Goal: Information Seeking & Learning: Check status

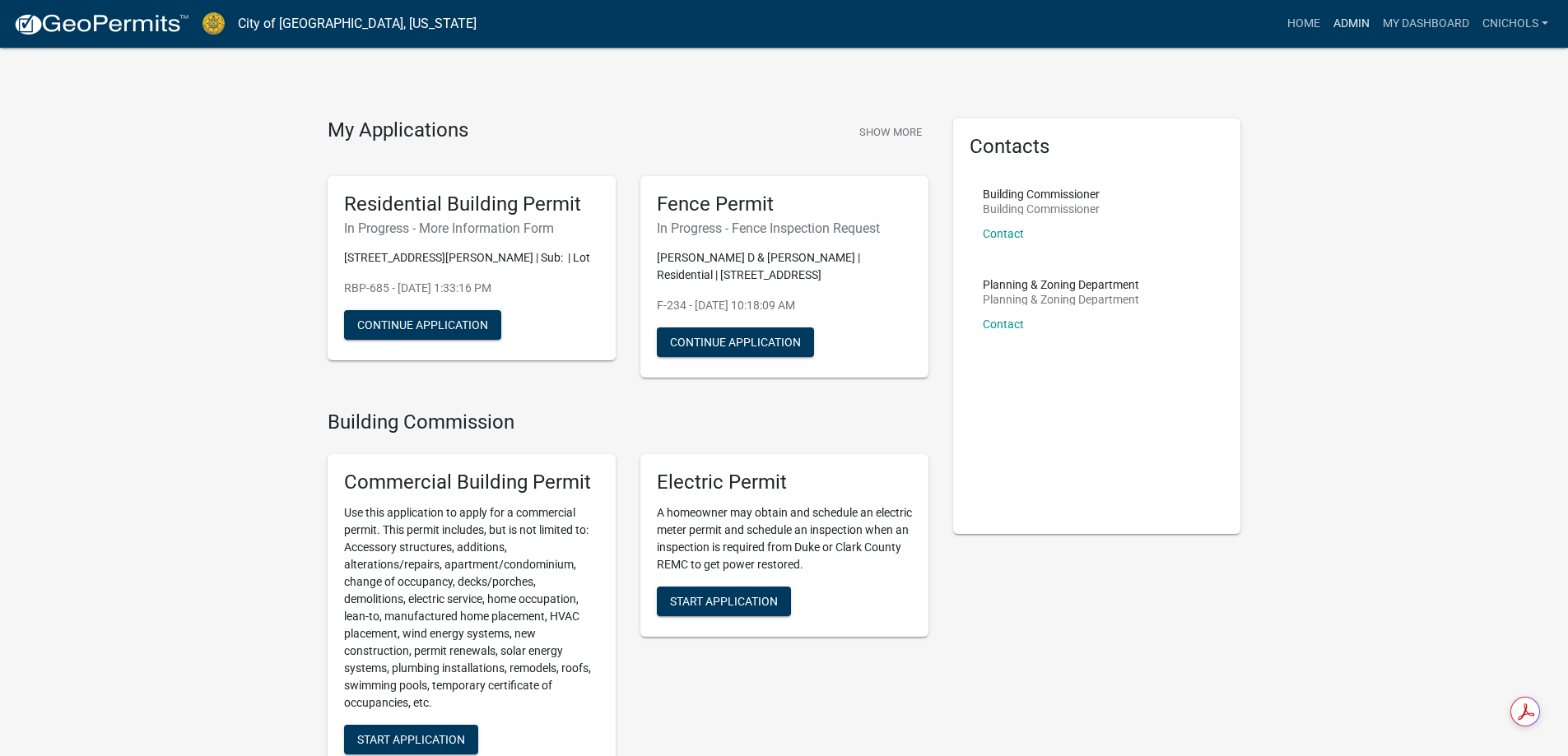
click at [1340, 16] on link "Admin" at bounding box center [1351, 23] width 49 height 31
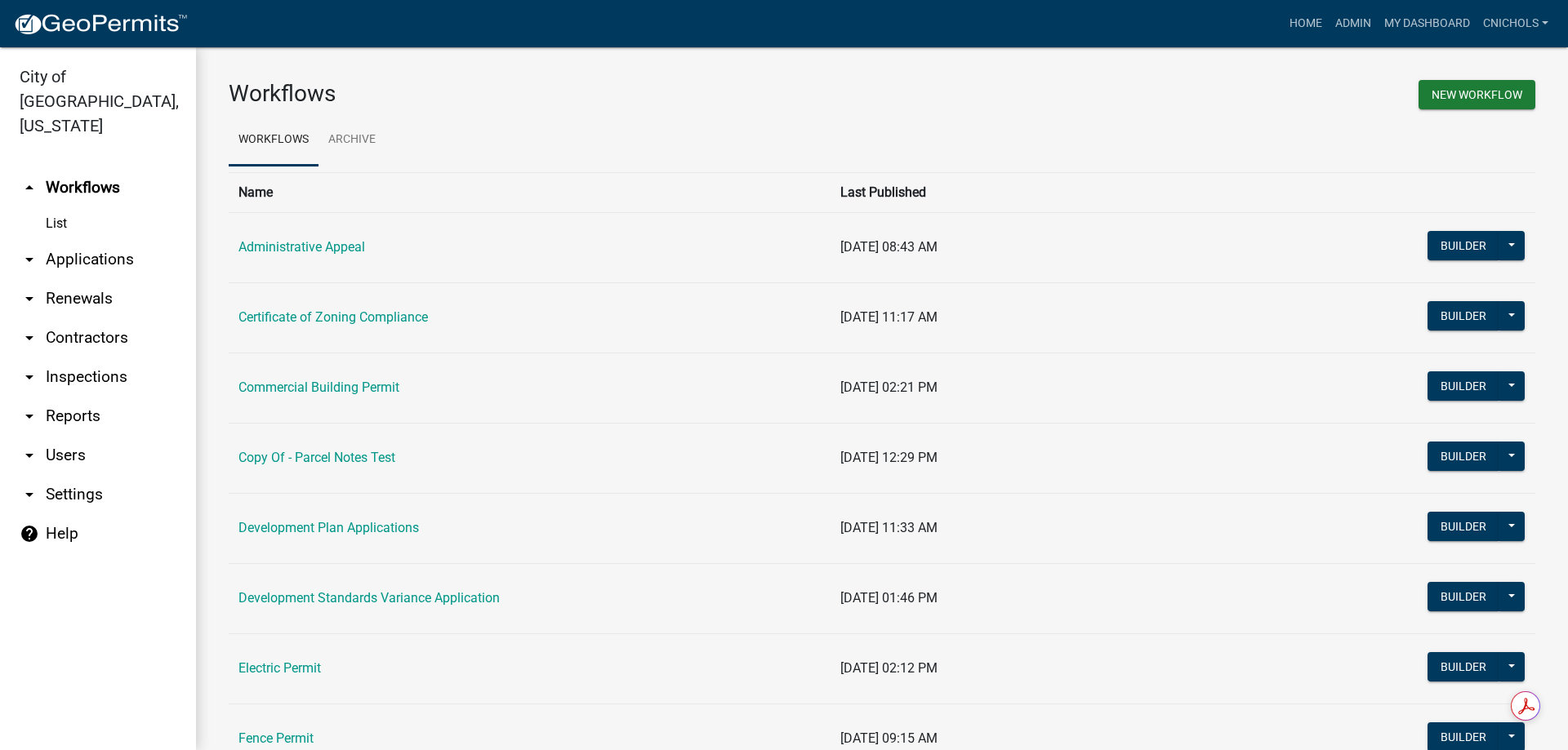
click at [91, 240] on link "arrow_drop_down Applications" at bounding box center [98, 259] width 196 height 39
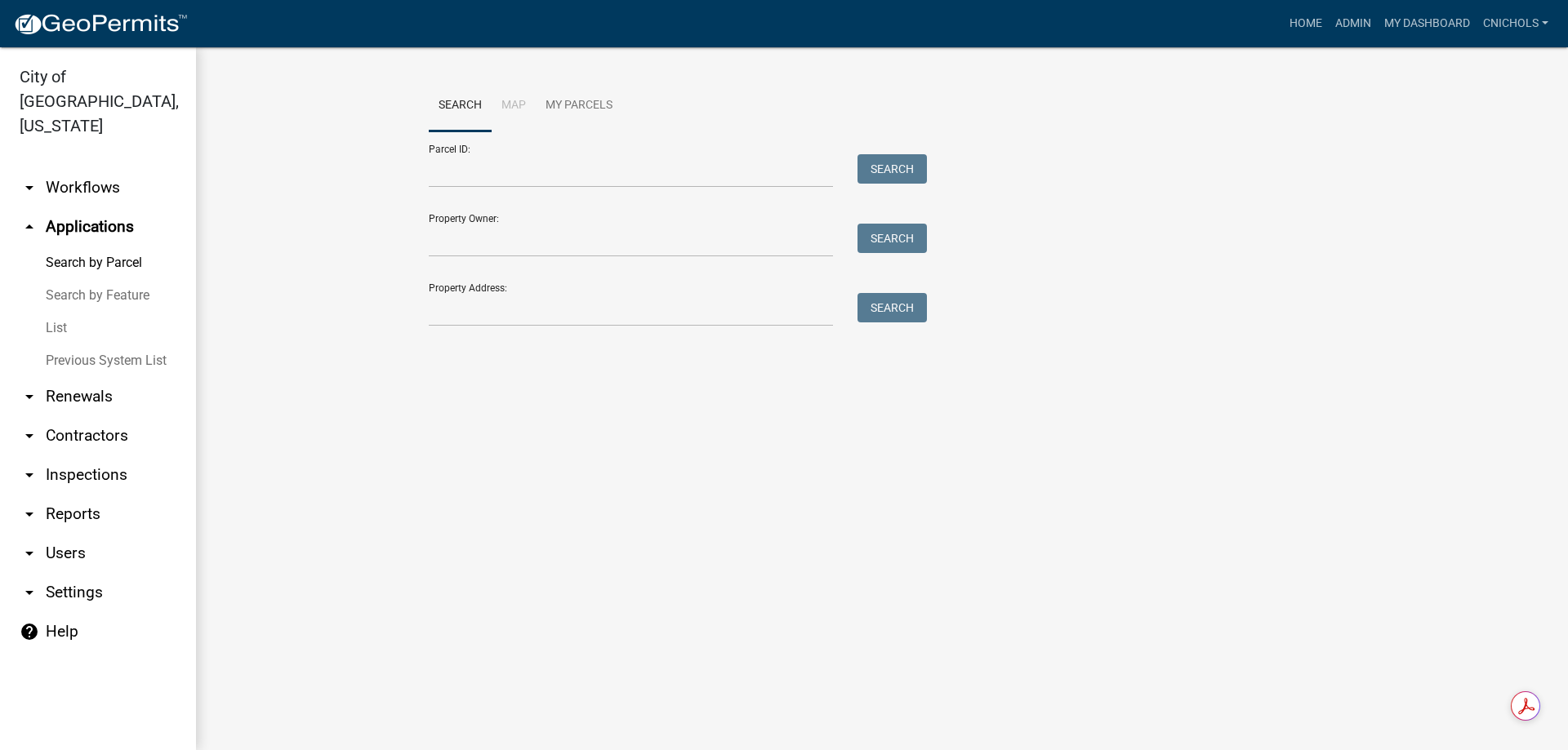
click at [58, 312] on link "List" at bounding box center [98, 328] width 196 height 33
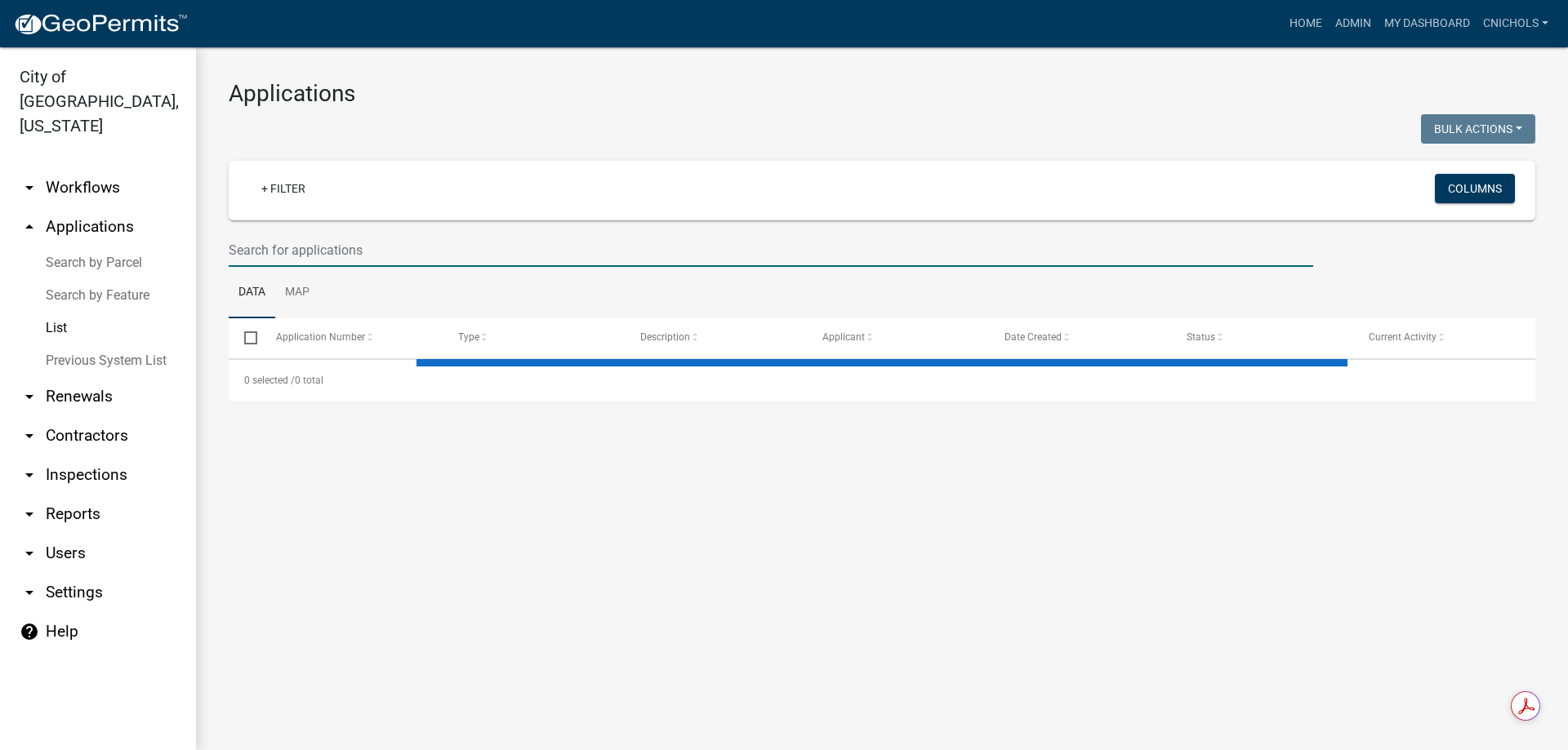
click at [297, 242] on input "text" at bounding box center [772, 250] width 1085 height 34
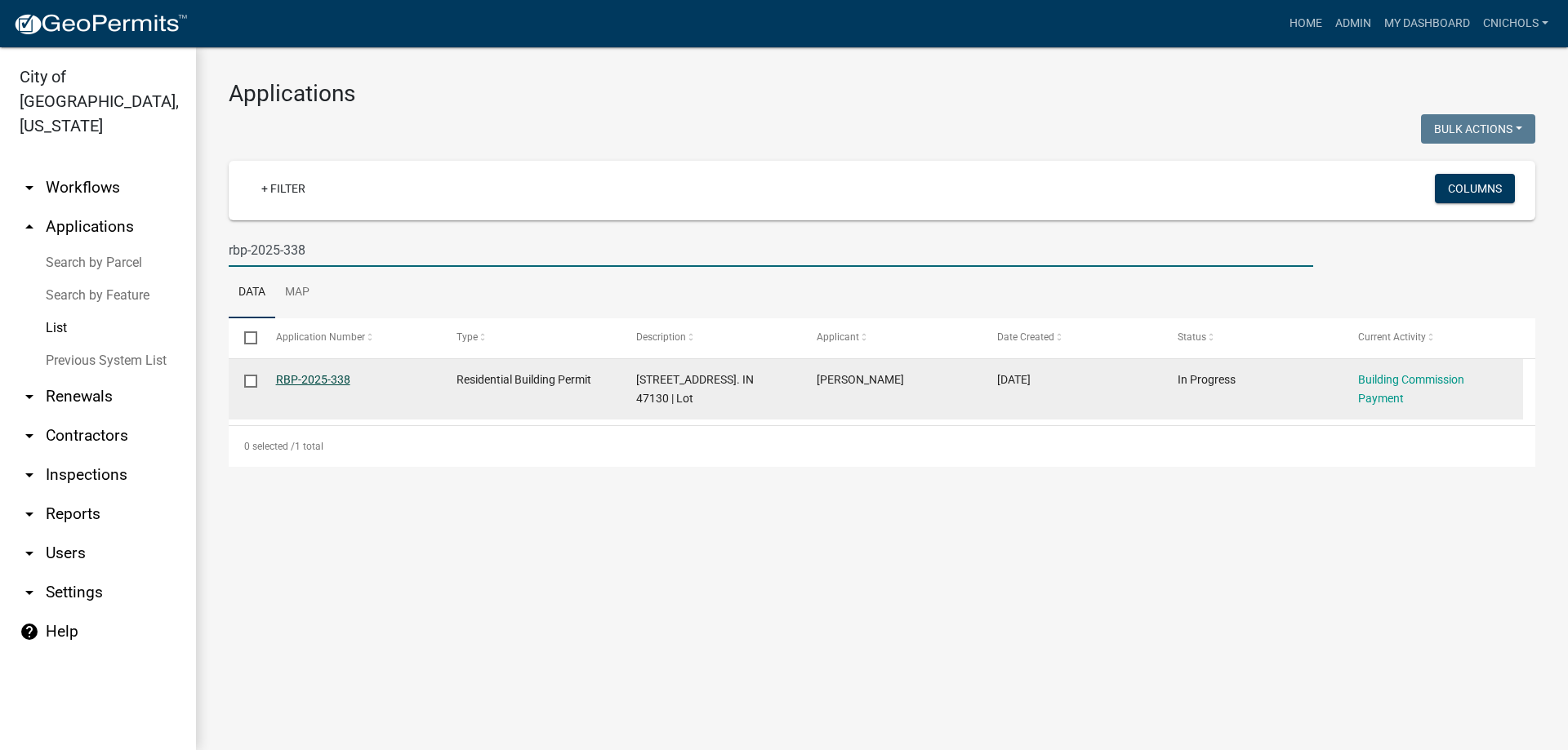
type input "rbp-2025-338"
click at [331, 378] on link "RBP-2025-338" at bounding box center [313, 379] width 75 height 13
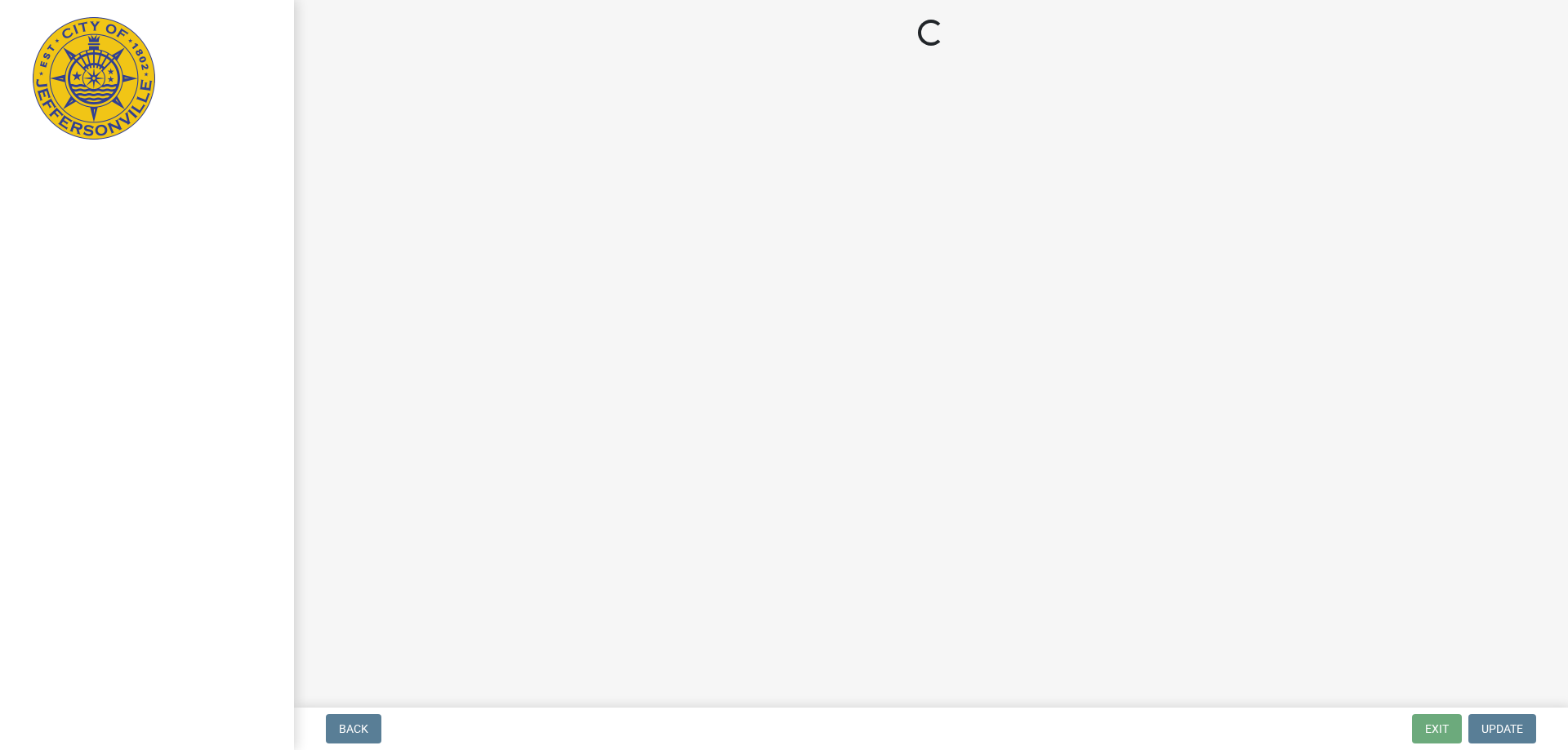
select select "3: 3"
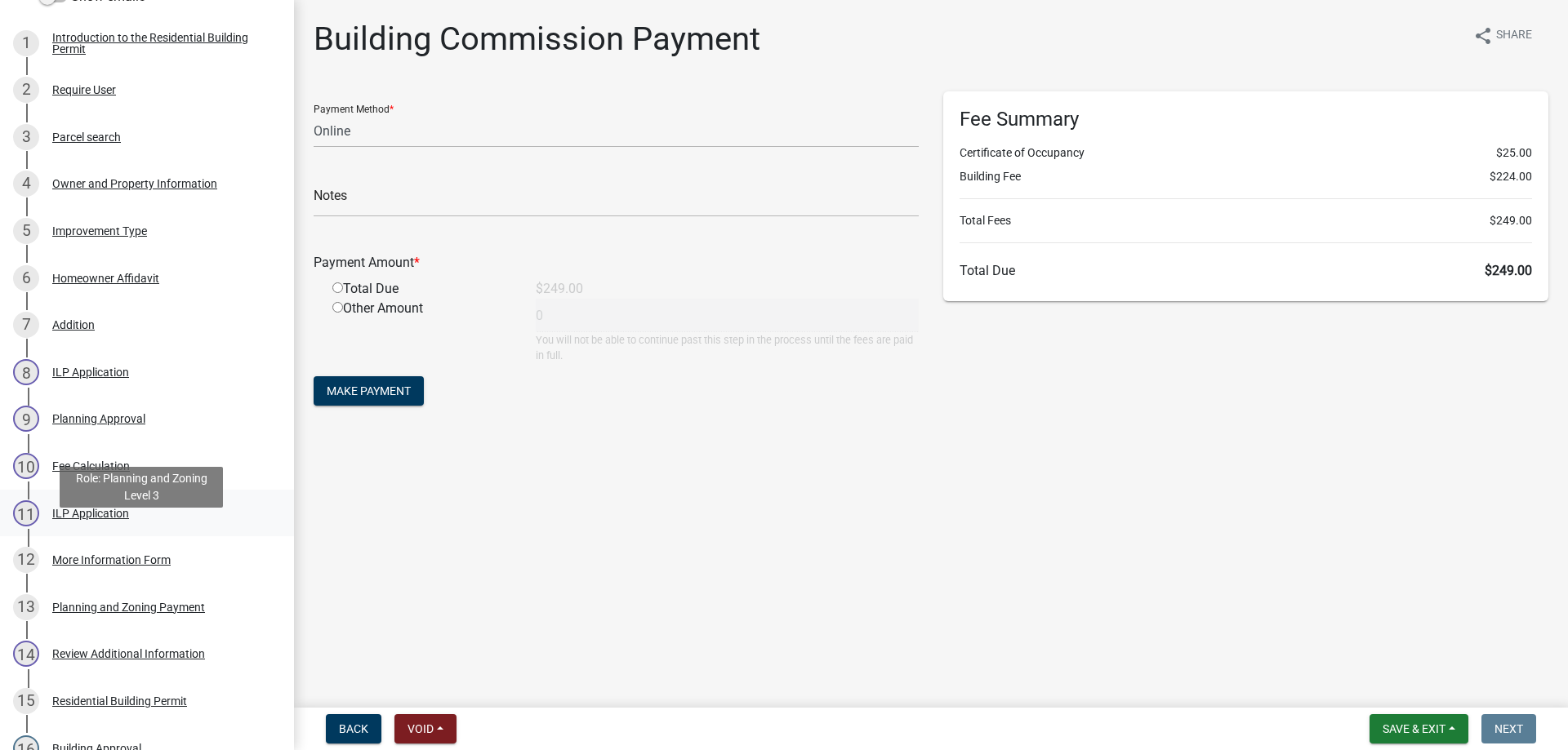
scroll to position [245, 0]
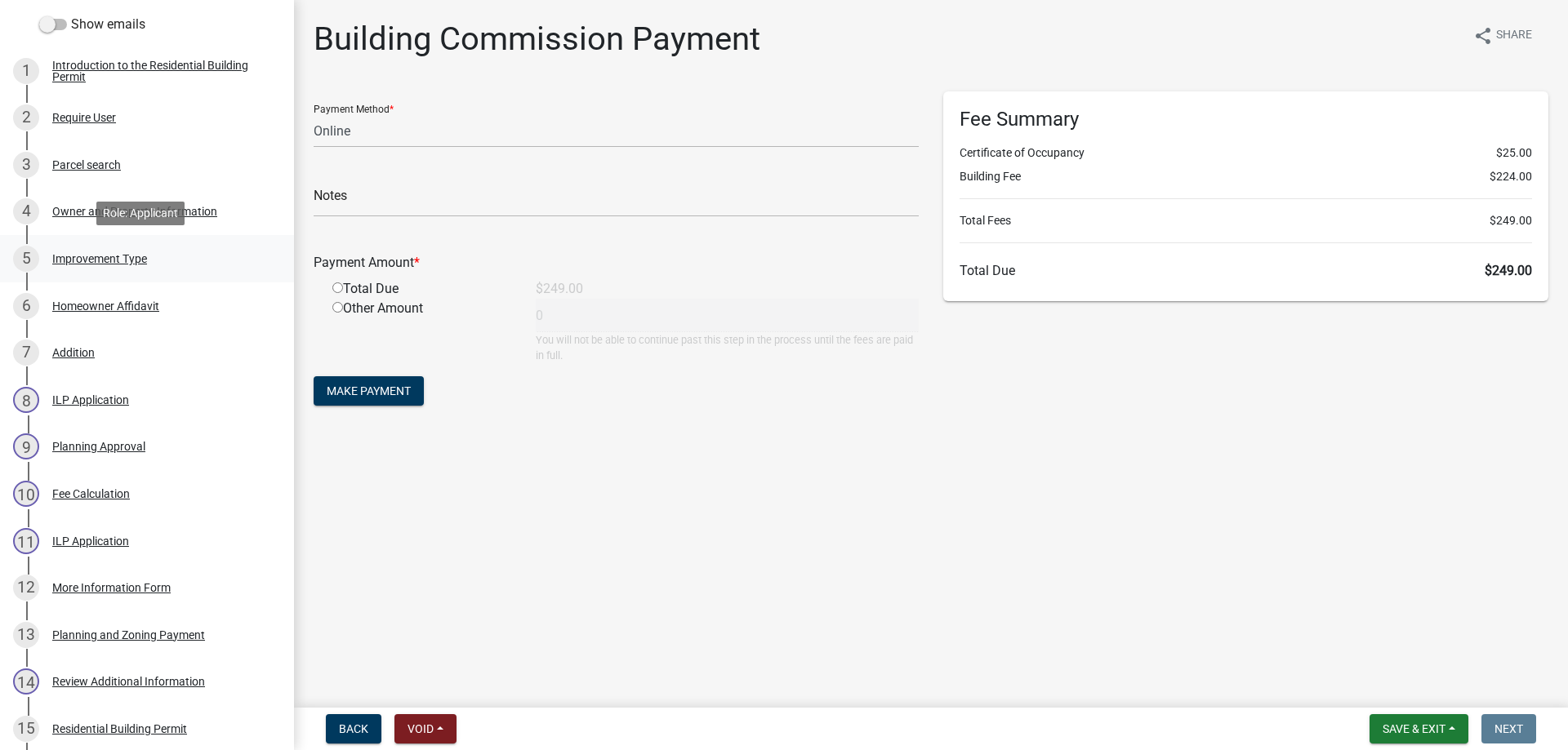
click at [97, 261] on div "Improvement Type" at bounding box center [99, 258] width 95 height 12
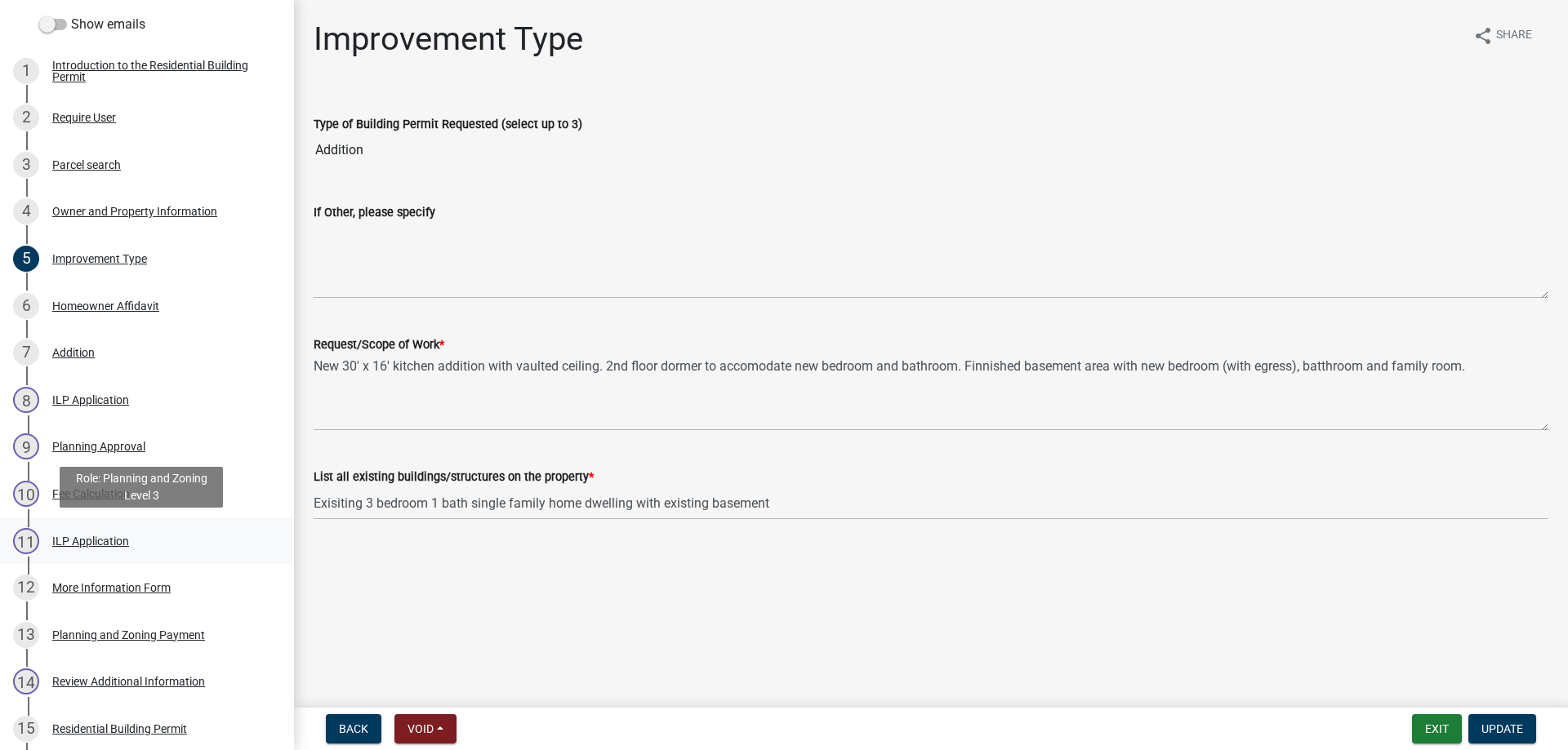
click at [90, 535] on div "ILP Application" at bounding box center [91, 541] width 76 height 12
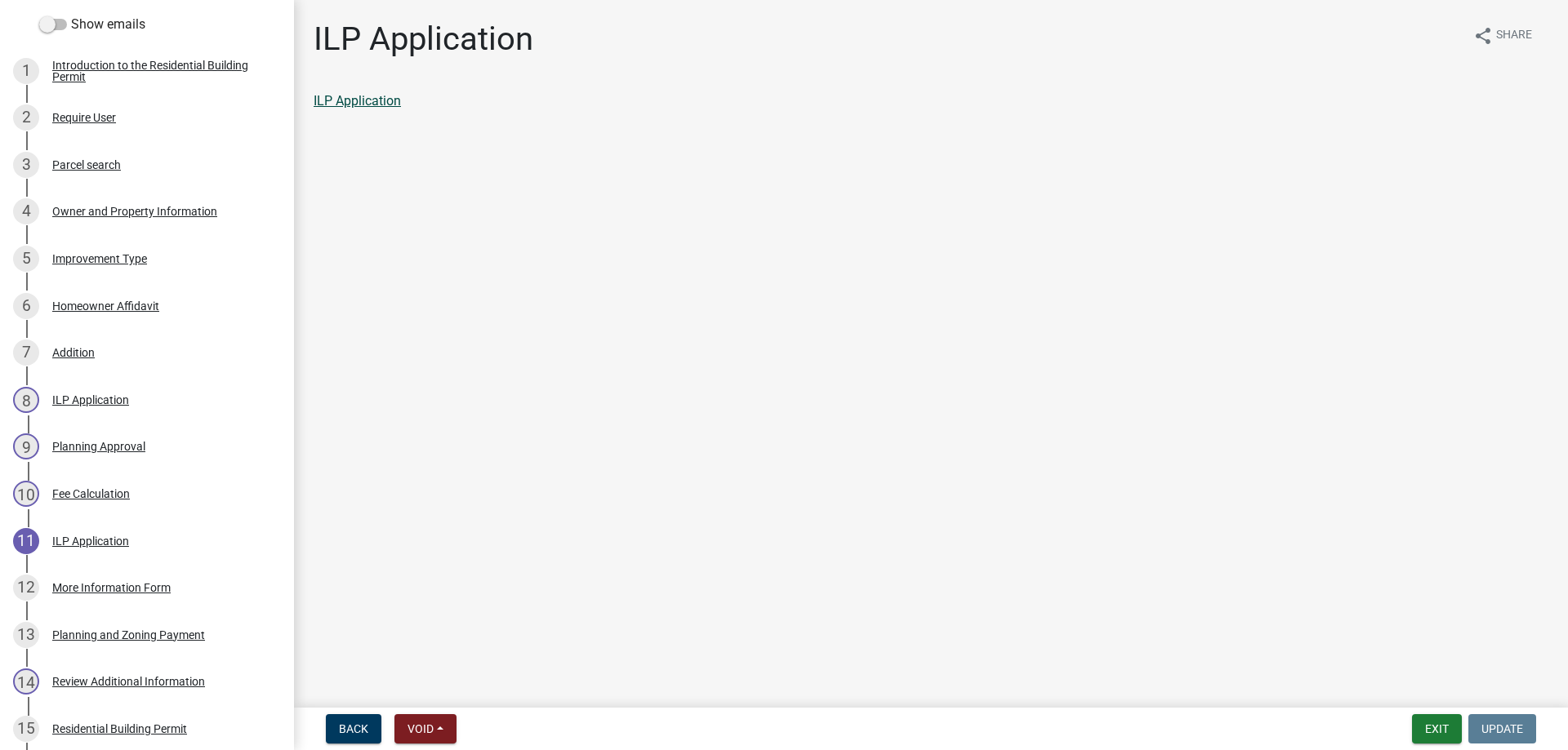
click at [367, 98] on link "ILP Application" at bounding box center [357, 100] width 87 height 15
click at [1437, 726] on button "Exit" at bounding box center [1437, 729] width 50 height 29
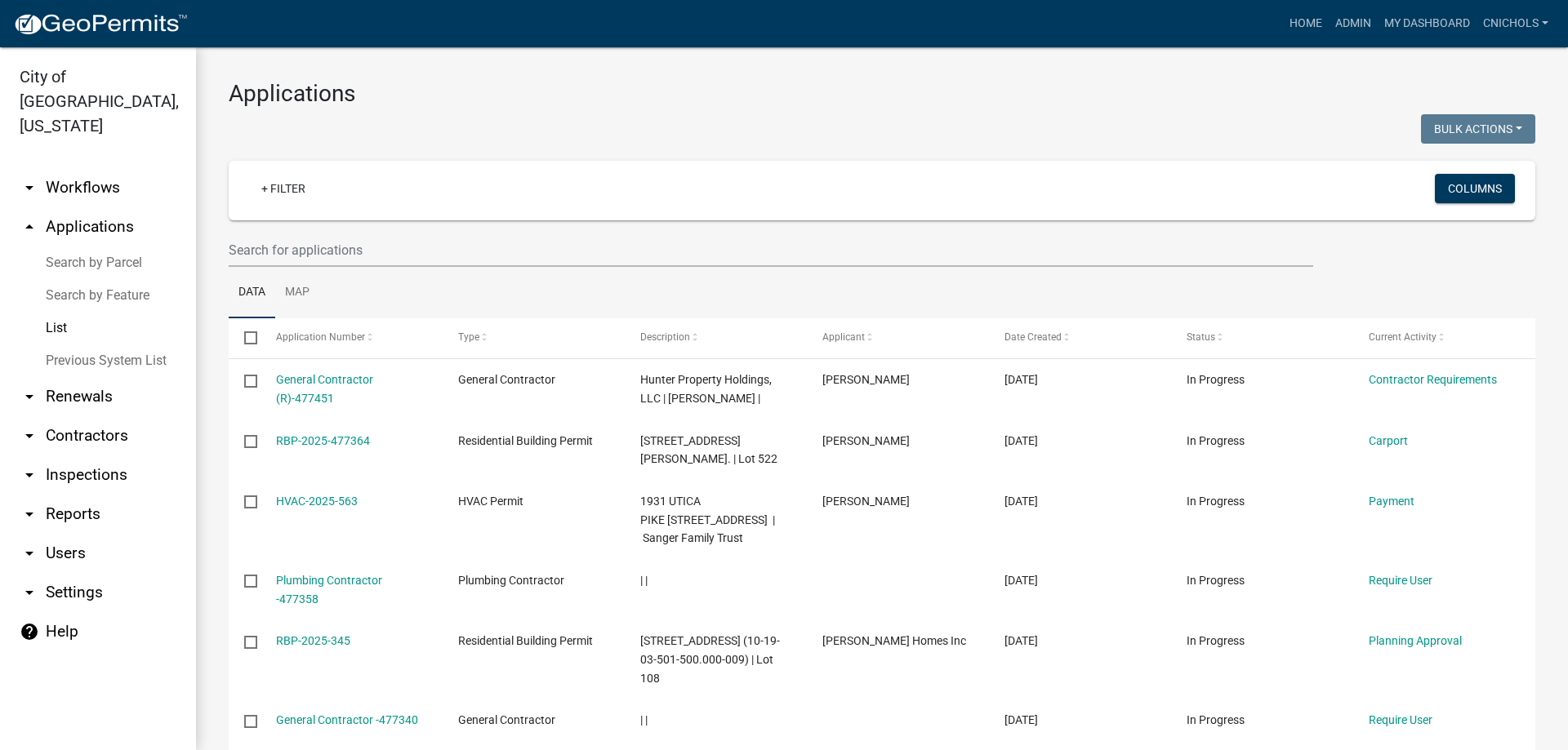
click at [78, 494] on link "arrow_drop_down Reports" at bounding box center [98, 514] width 196 height 39
select select "0: null"
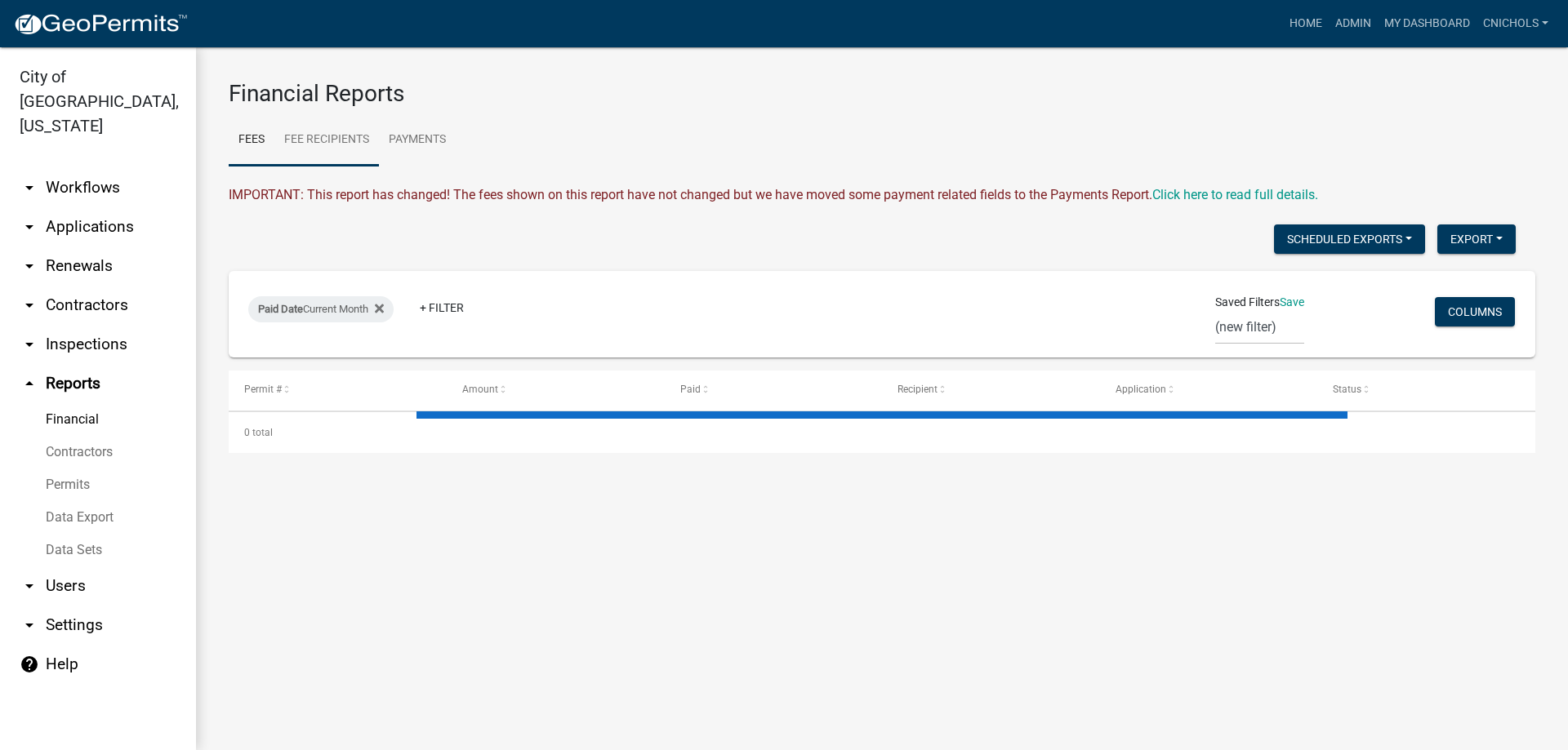
click at [314, 139] on link "Fee Recipients" at bounding box center [327, 140] width 105 height 52
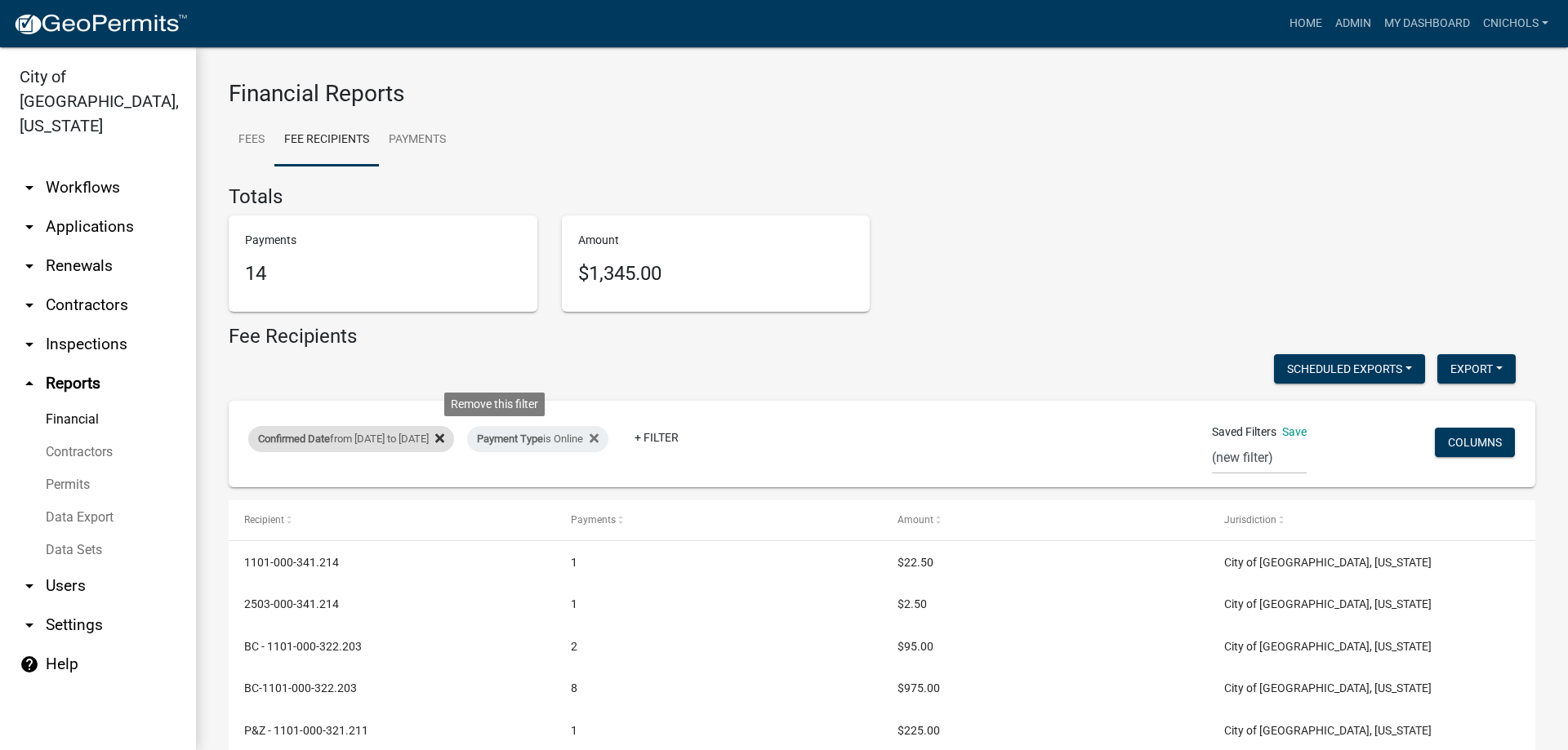
click at [444, 437] on icon at bounding box center [440, 438] width 9 height 13
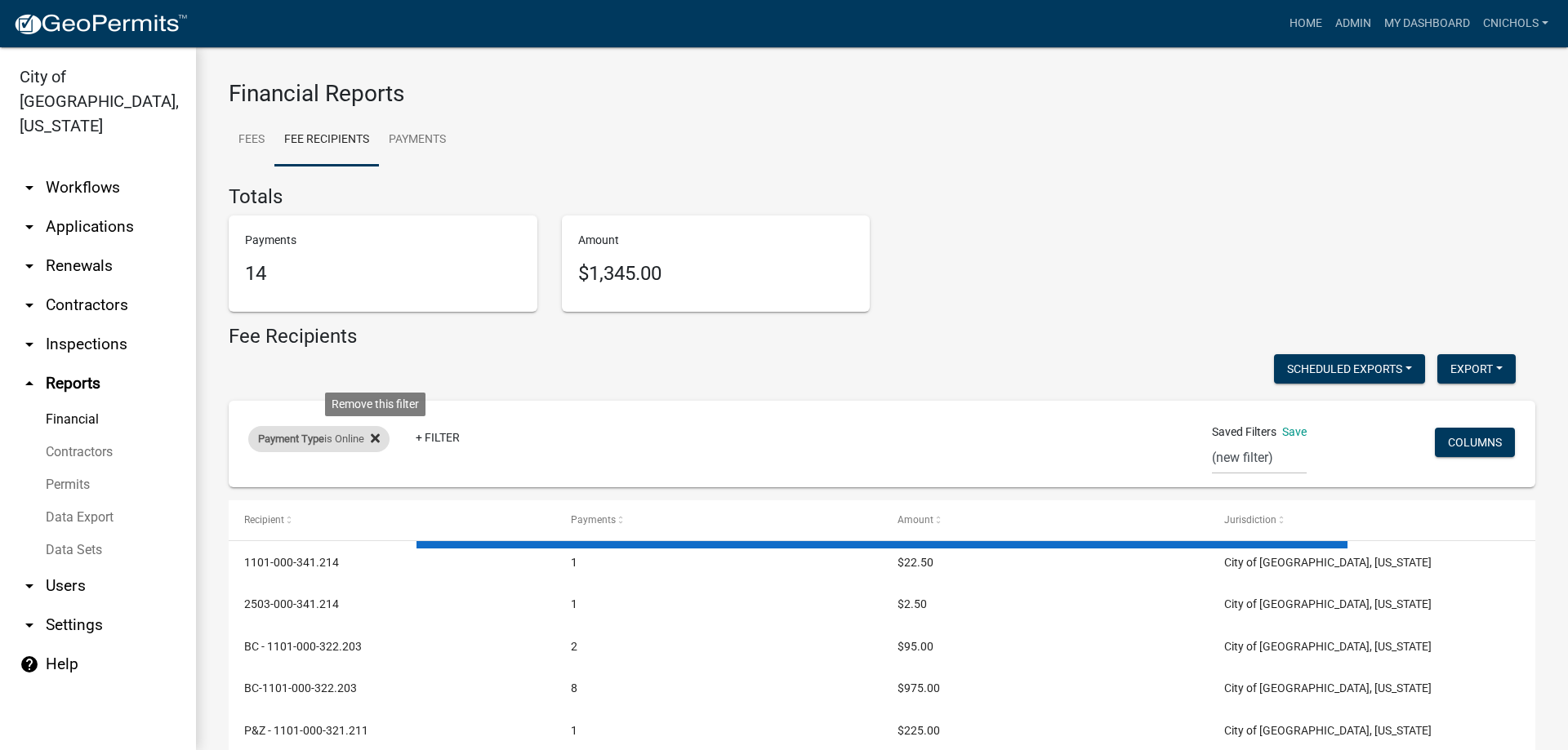
click at [378, 434] on icon at bounding box center [376, 438] width 9 height 13
click at [291, 439] on link "+ Filter" at bounding box center [283, 442] width 70 height 29
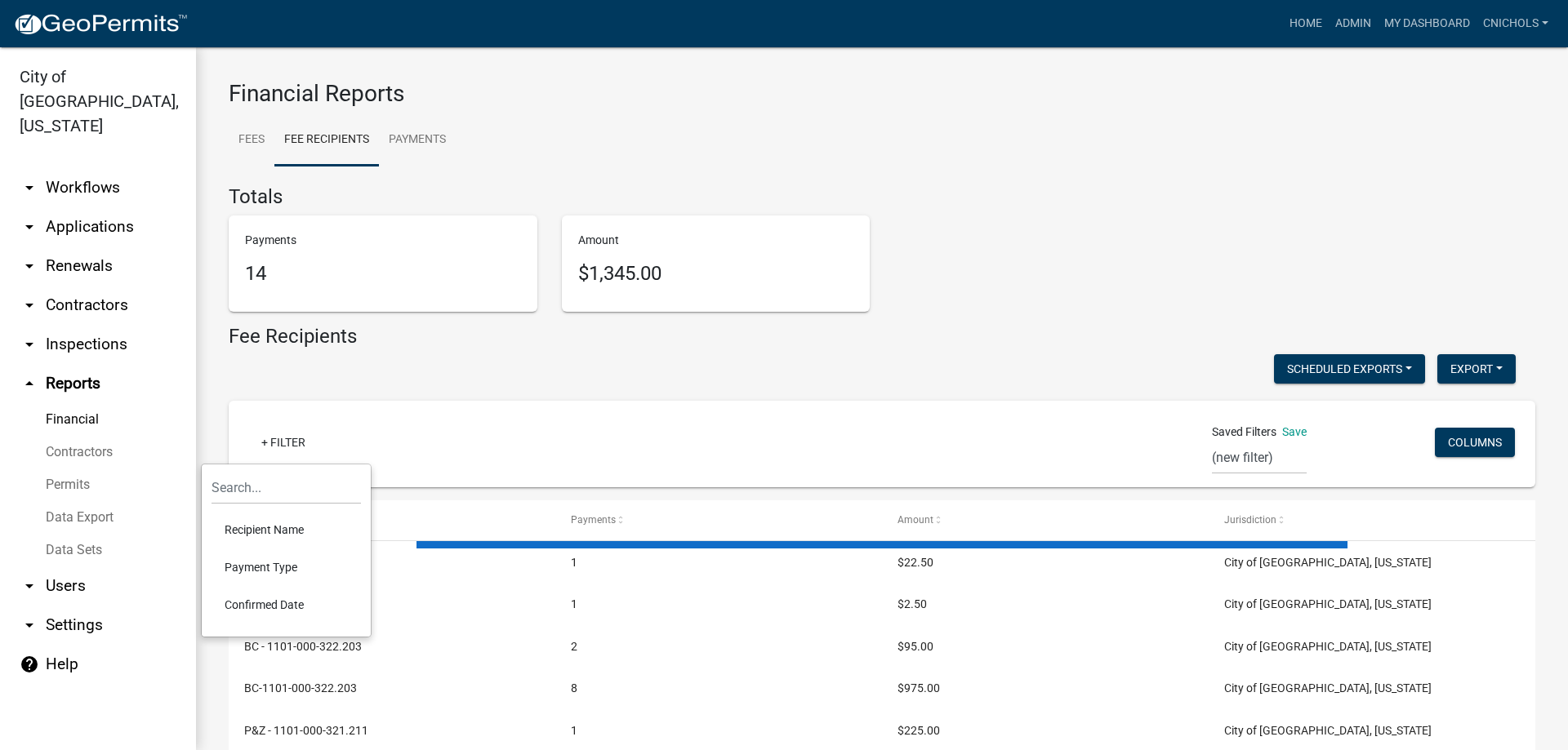
click at [274, 598] on li "Confirmed Date" at bounding box center [286, 604] width 149 height 37
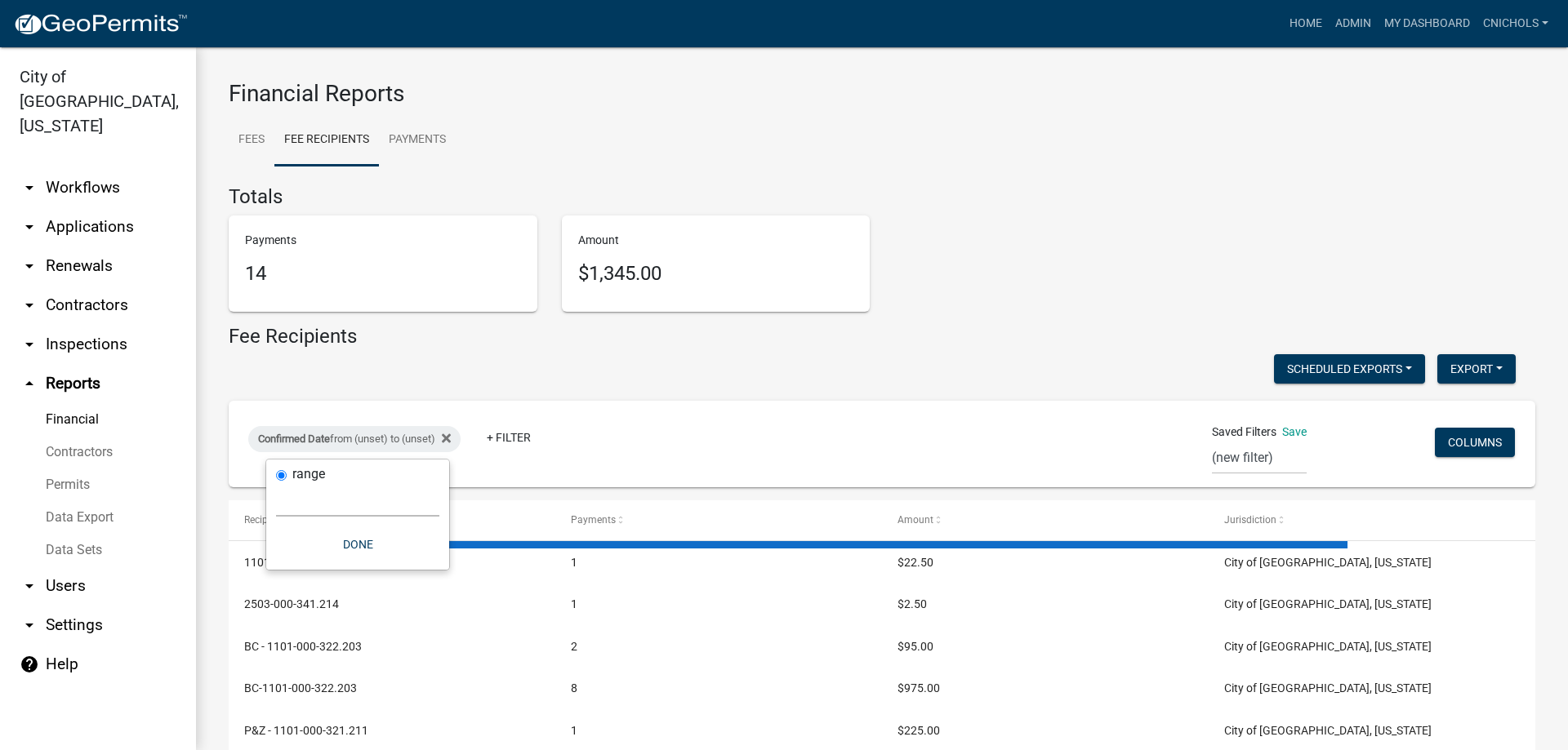
click at [304, 497] on select "[DATE] [DATE] Current Week Previous Week Current Month Last Month Current Calen…" at bounding box center [358, 501] width 163 height 34
select select "custom"
click at [276, 484] on select "[DATE] [DATE] Current Week Previous Week Current Month Last Month Current Calen…" at bounding box center [358, 501] width 163 height 34
click at [429, 565] on input "date" at bounding box center [358, 570] width 163 height 34
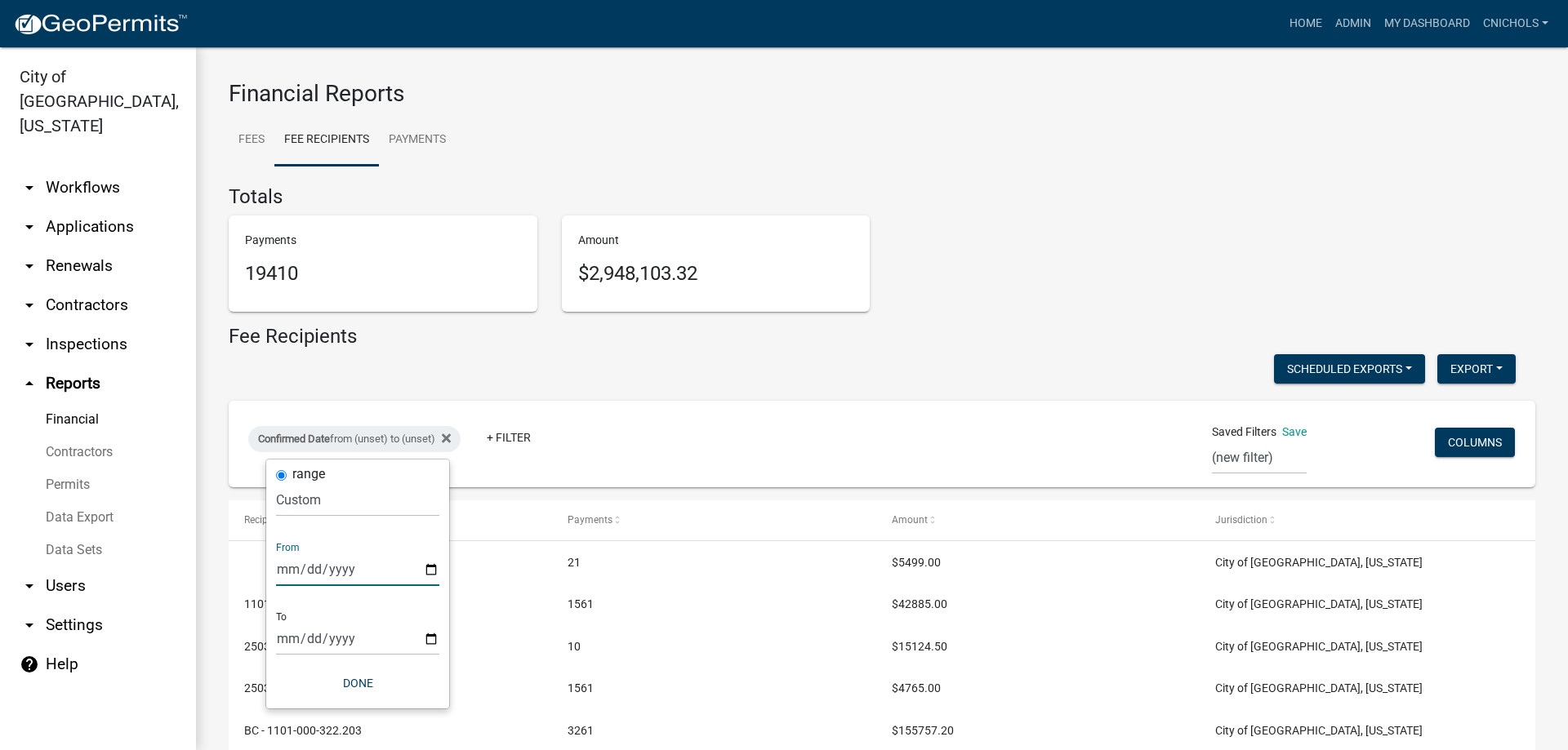
type input "[DATE]"
click at [440, 634] on input "date" at bounding box center [369, 639] width 163 height 34
type input "[DATE]"
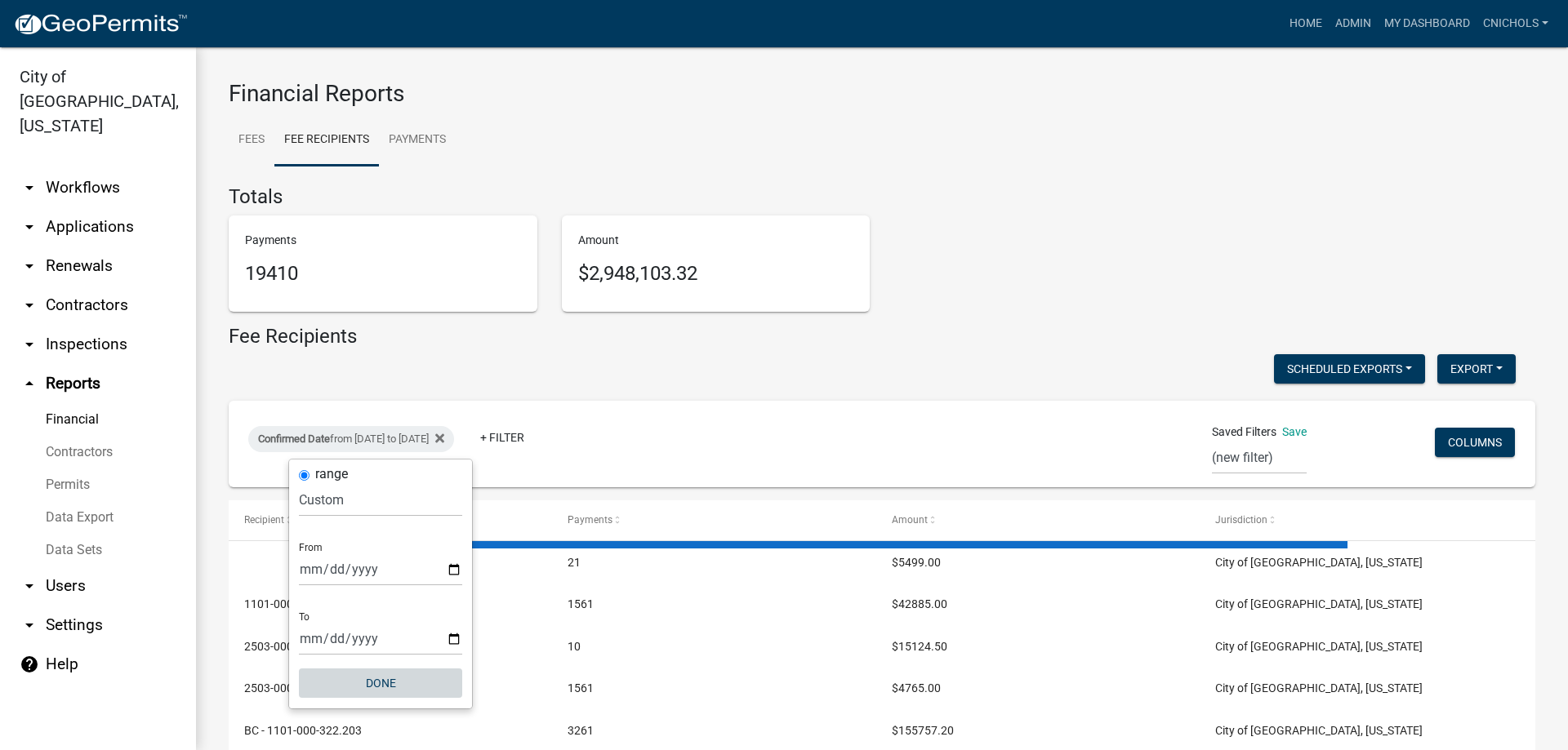
click at [383, 683] on button "Done" at bounding box center [381, 683] width 163 height 29
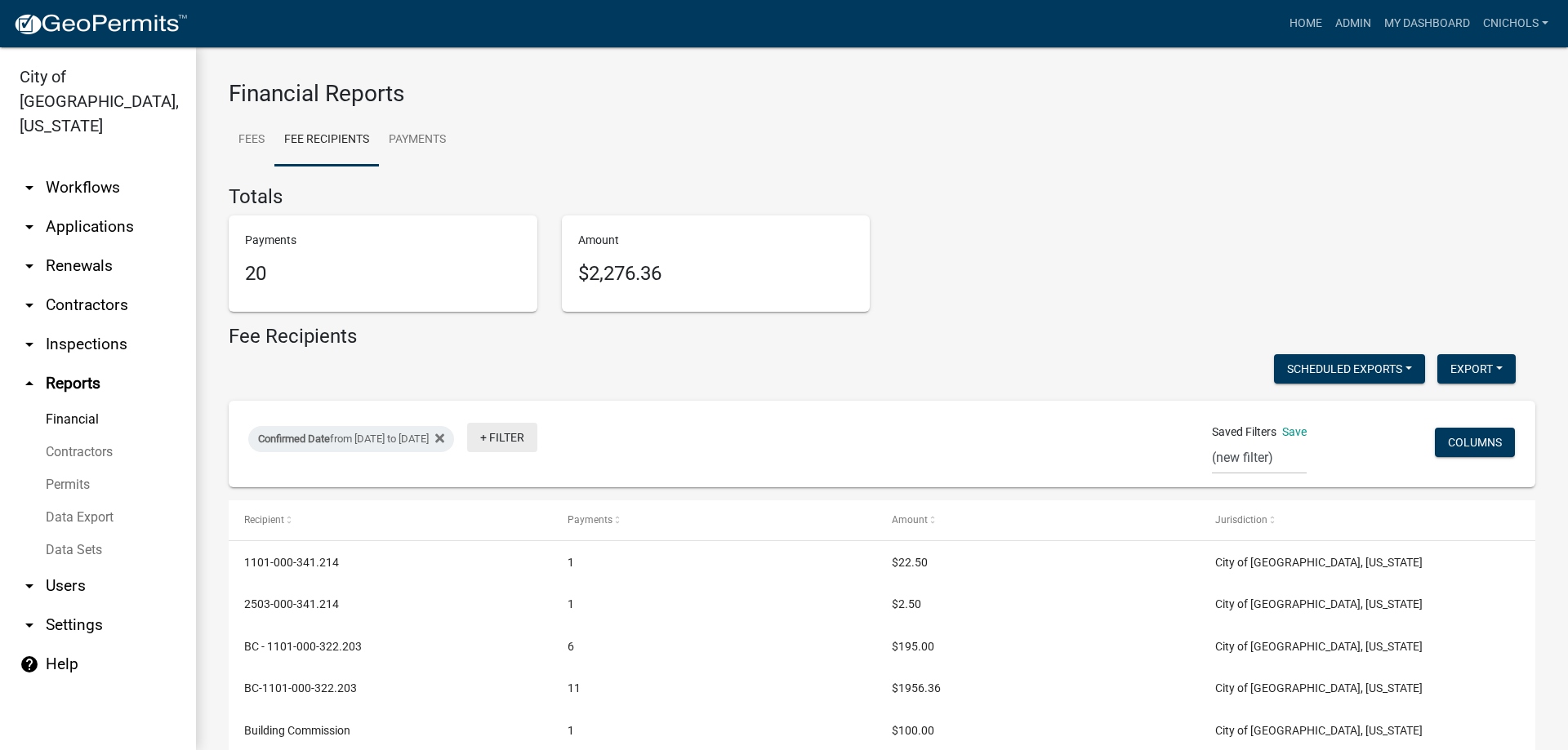
click at [537, 442] on link "+ Filter" at bounding box center [502, 437] width 70 height 29
click at [543, 556] on li "Payment Type" at bounding box center [564, 563] width 149 height 37
click at [541, 500] on select "Select an option Online CreditCardPOS Check Cash" at bounding box center [576, 501] width 163 height 34
select select "Online"
click at [516, 484] on select "Select an option Online CreditCardPOS Check Cash" at bounding box center [576, 501] width 163 height 34
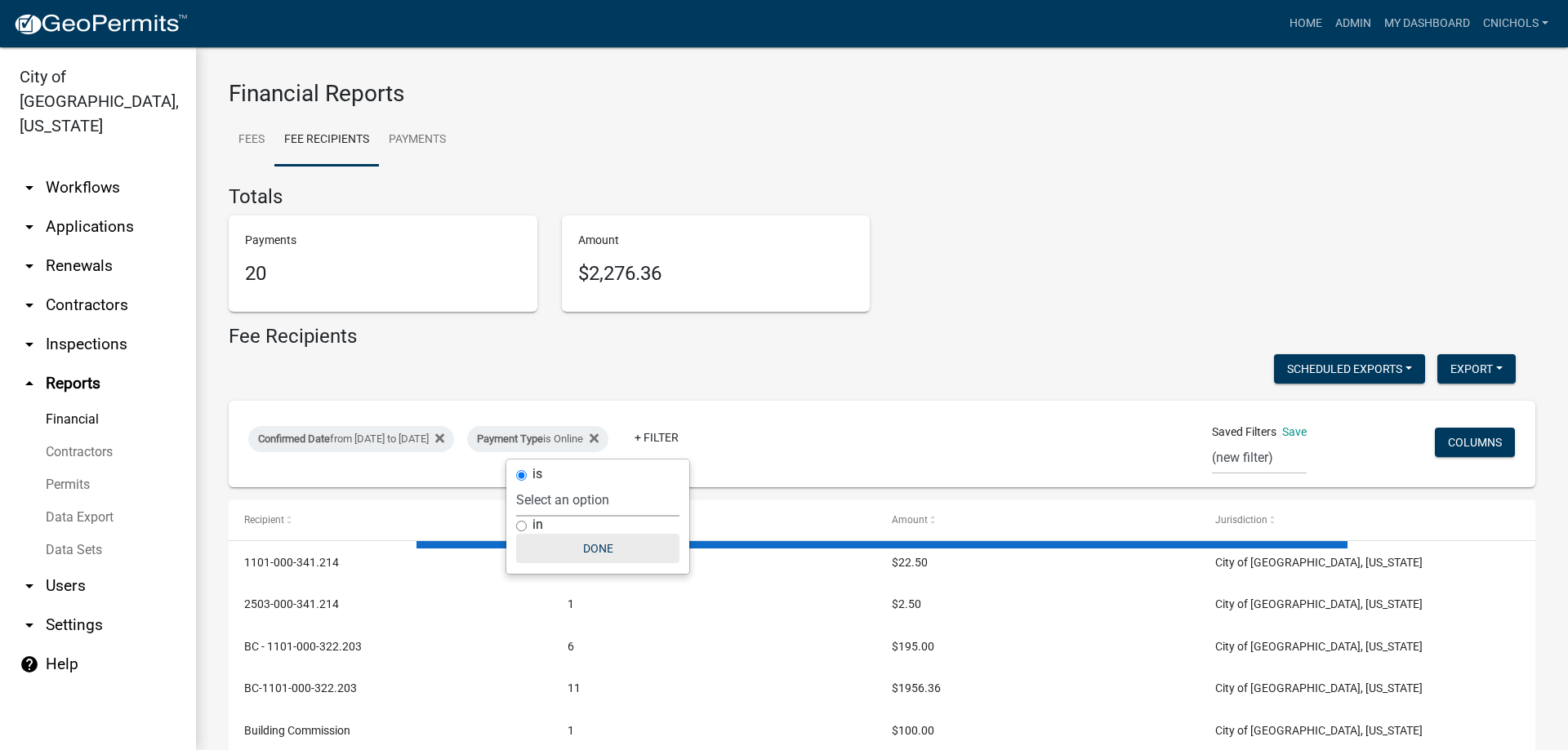
click at [607, 542] on button "Done" at bounding box center [598, 549] width 163 height 29
